Goal: Information Seeking & Learning: Check status

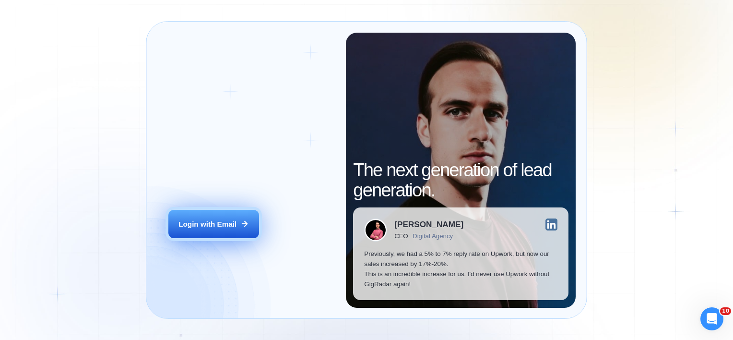
click at [189, 225] on div "Login with Email" at bounding box center [207, 224] width 58 height 10
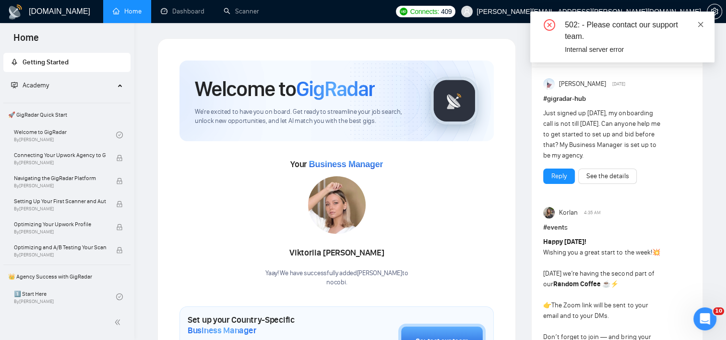
click at [701, 24] on icon "close" at bounding box center [700, 24] width 5 height 5
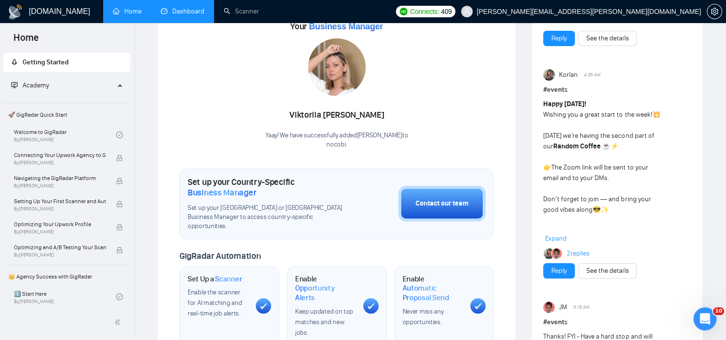
scroll to position [48, 0]
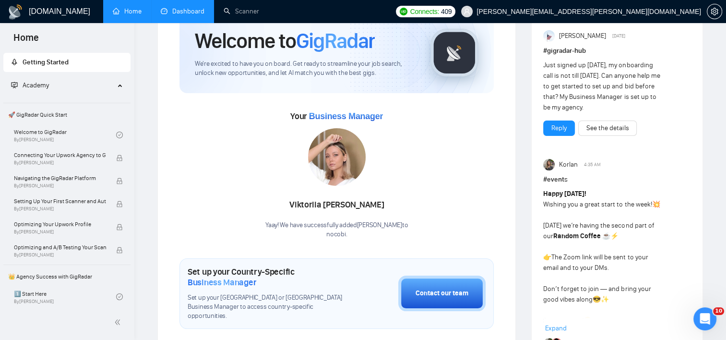
click at [172, 15] on link "Dashboard" at bounding box center [183, 11] width 44 height 8
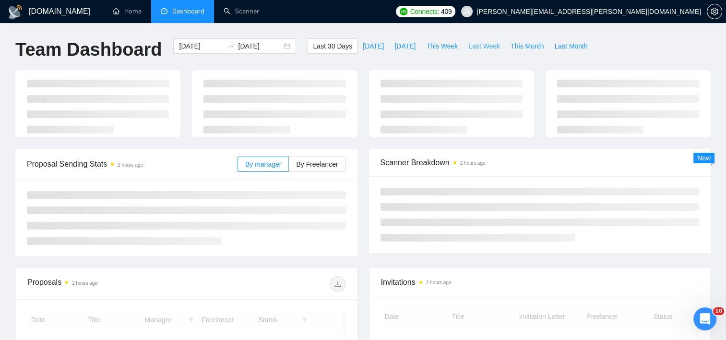
click at [468, 46] on span "Last Week" at bounding box center [484, 46] width 32 height 11
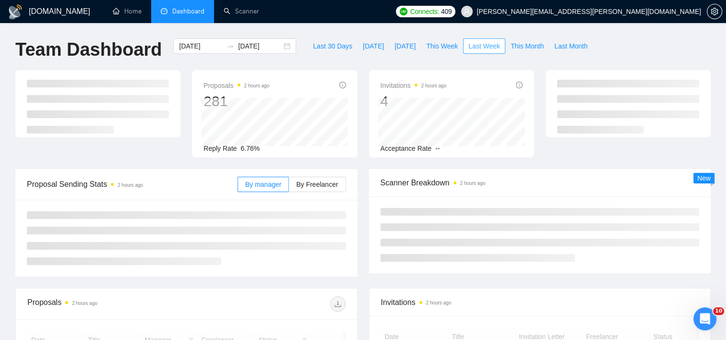
type input "[DATE]"
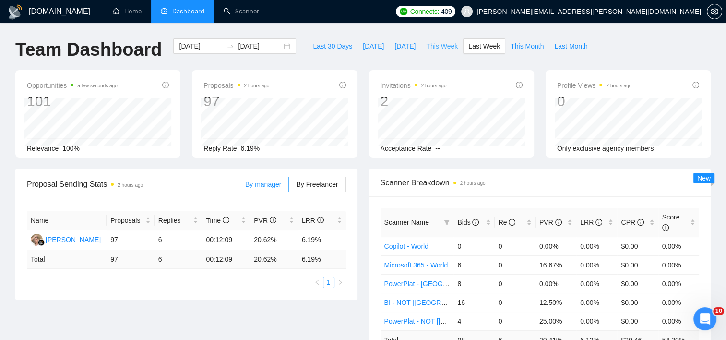
click at [445, 48] on span "This Week" at bounding box center [442, 46] width 32 height 11
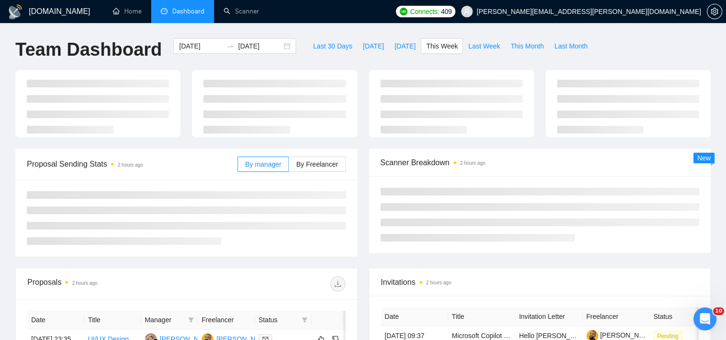
type input "[DATE]"
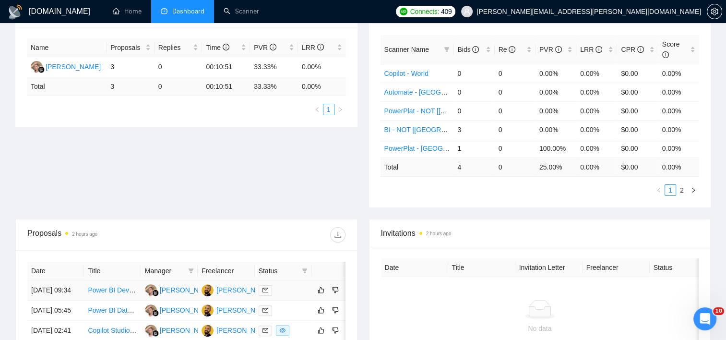
scroll to position [96, 0]
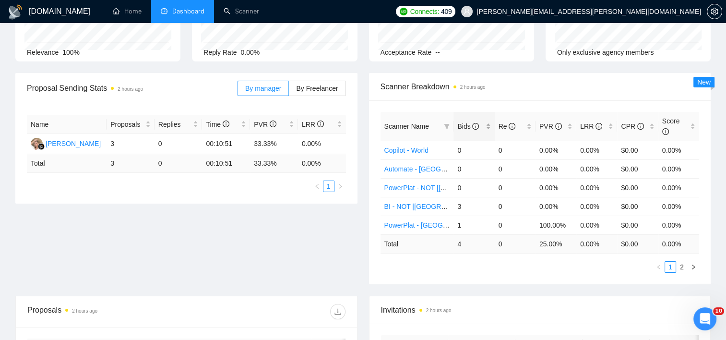
click at [485, 121] on div "Bids" at bounding box center [473, 126] width 33 height 11
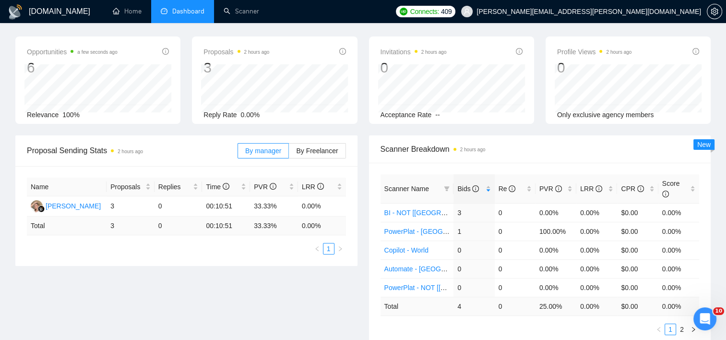
scroll to position [0, 0]
